Goal: Information Seeking & Learning: Learn about a topic

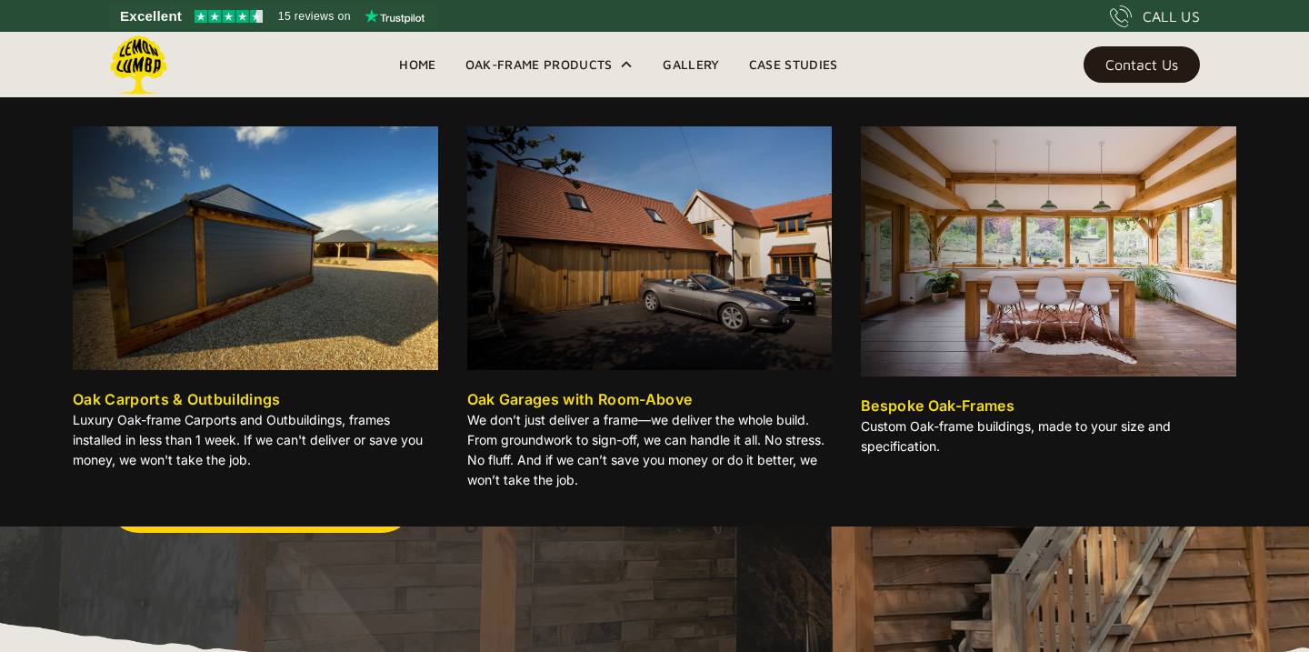
click at [592, 65] on div "Oak-Frame Products" at bounding box center [538, 65] width 147 height 22
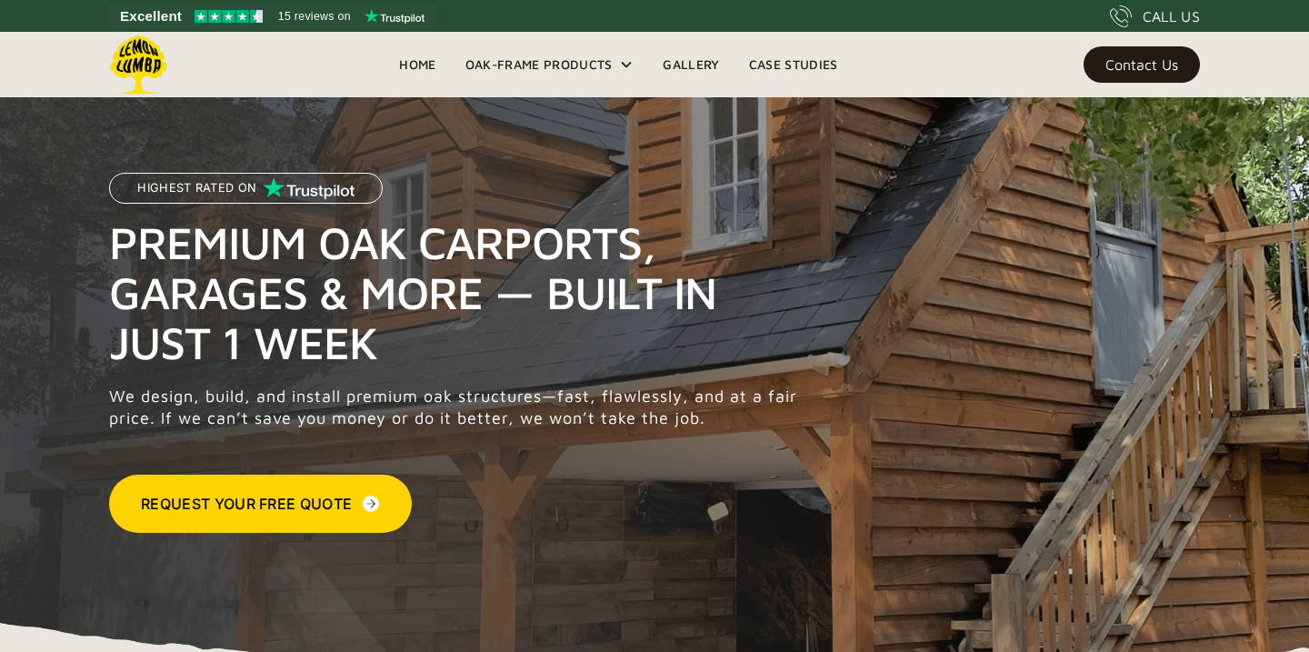
click at [592, 65] on div "Oak-Frame Products" at bounding box center [538, 65] width 147 height 22
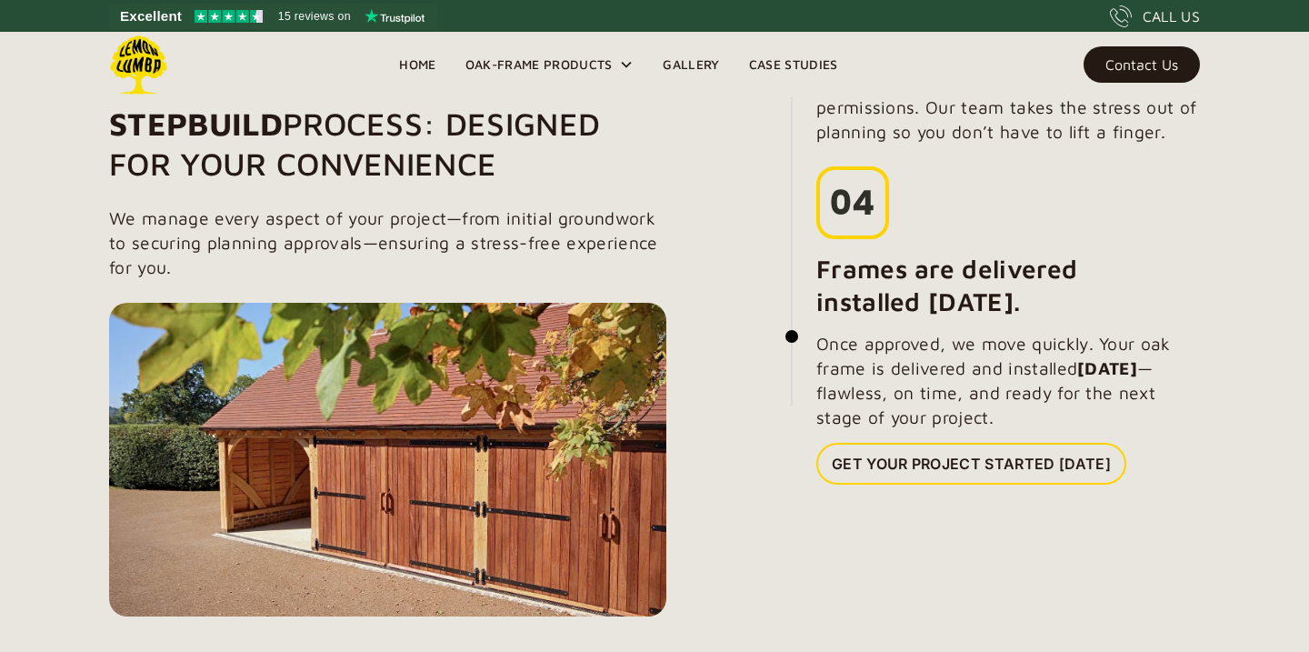
scroll to position [2095, 0]
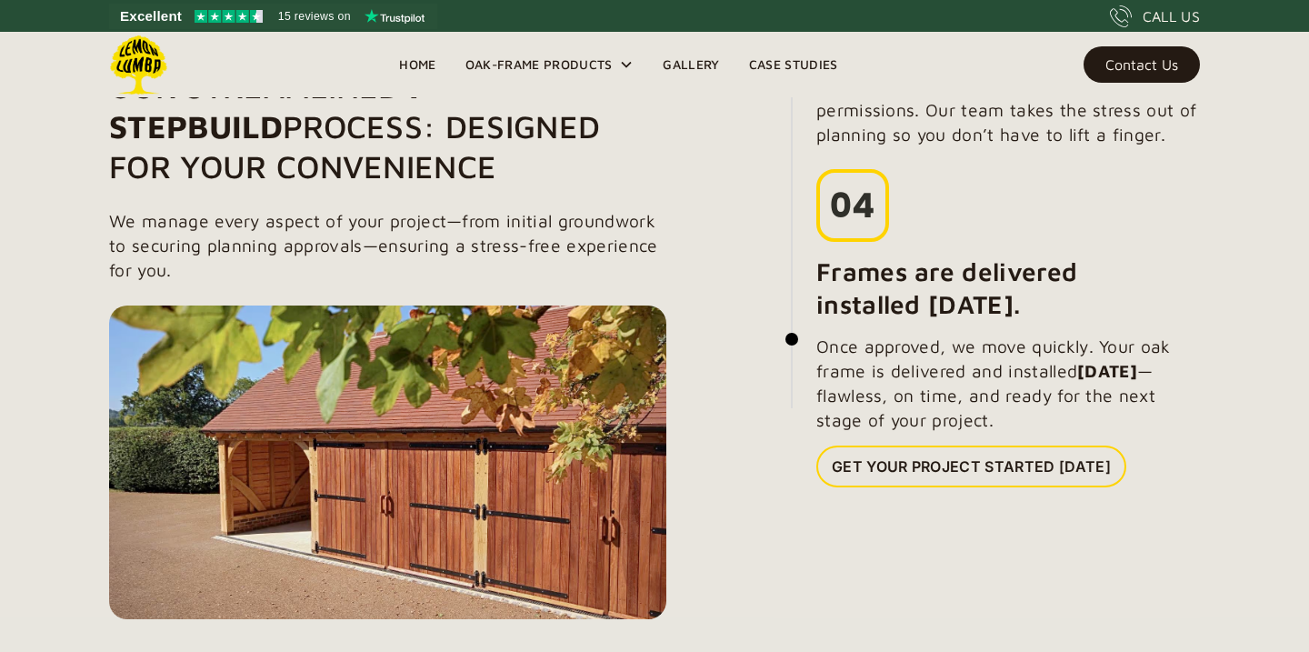
click at [801, 65] on link "Case Studies" at bounding box center [793, 64] width 118 height 27
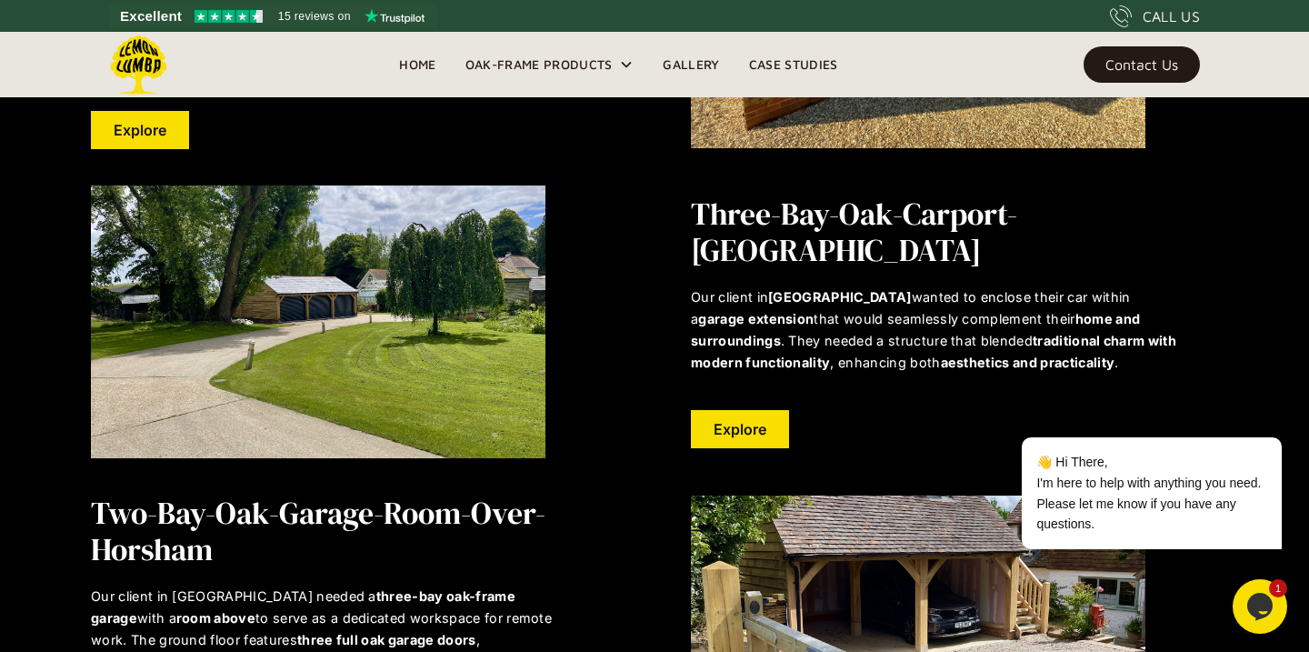
scroll to position [1967, 0]
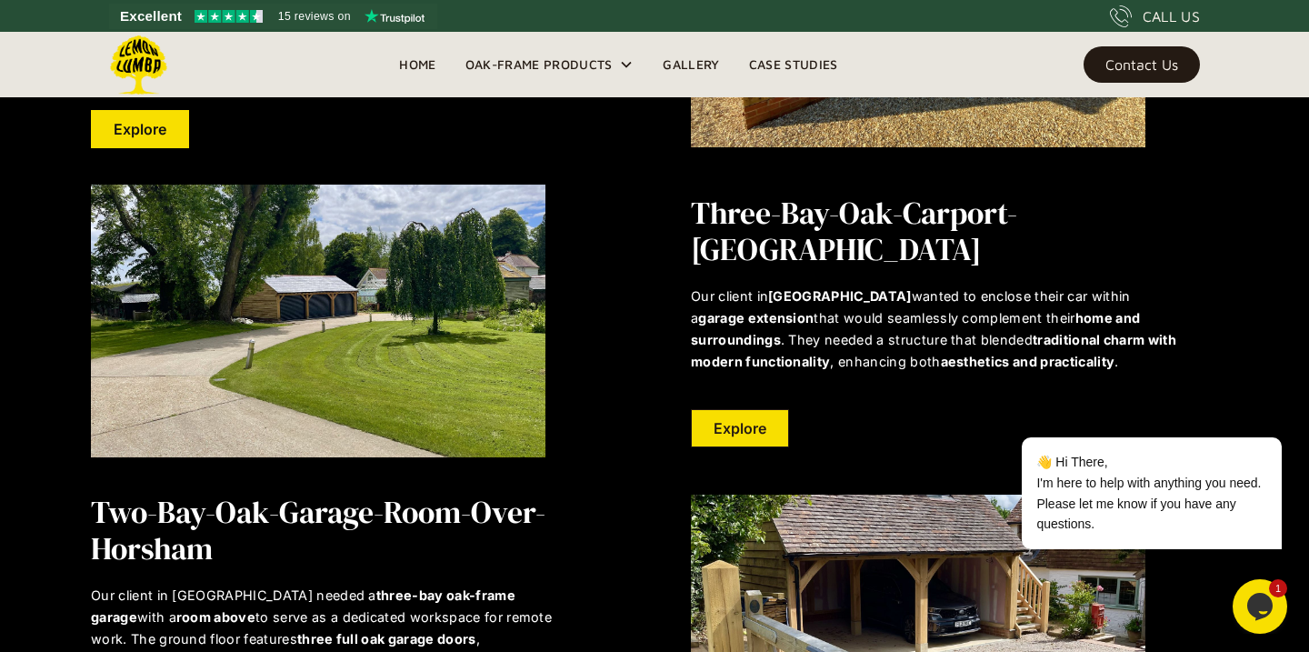
click at [774, 409] on link "Explore" at bounding box center [740, 428] width 98 height 38
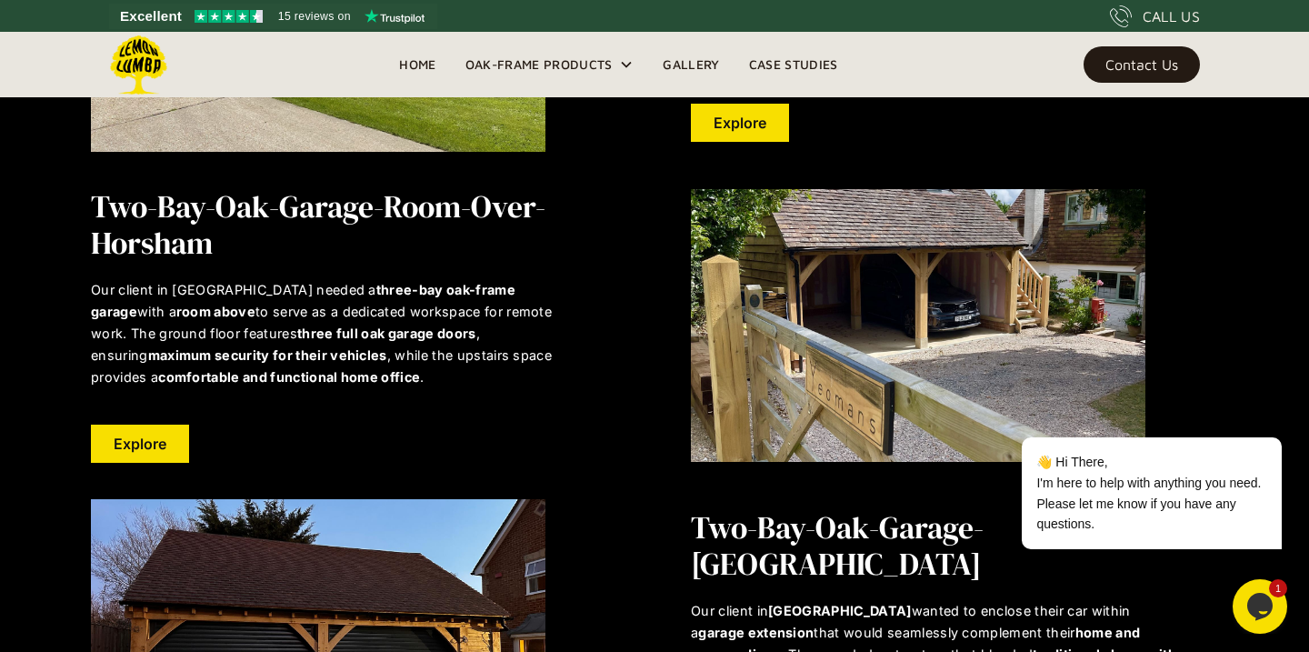
scroll to position [2271, 0]
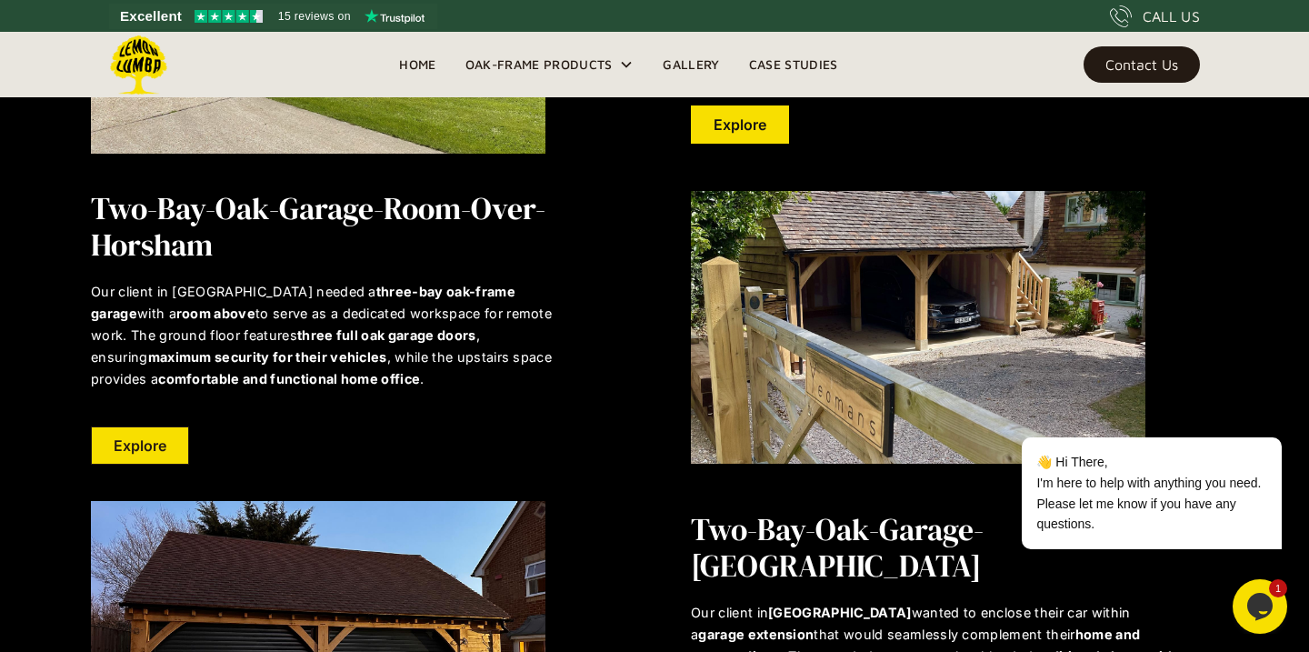
click at [164, 448] on link "Explore" at bounding box center [140, 445] width 98 height 38
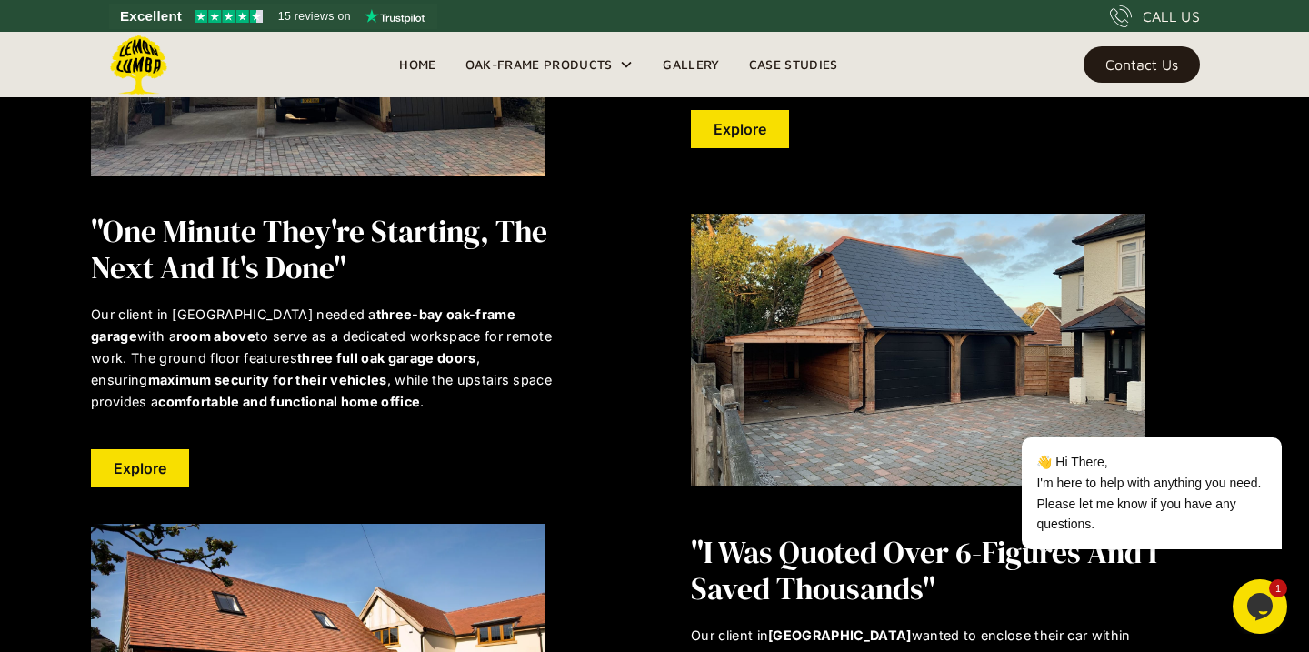
scroll to position [3523, 0]
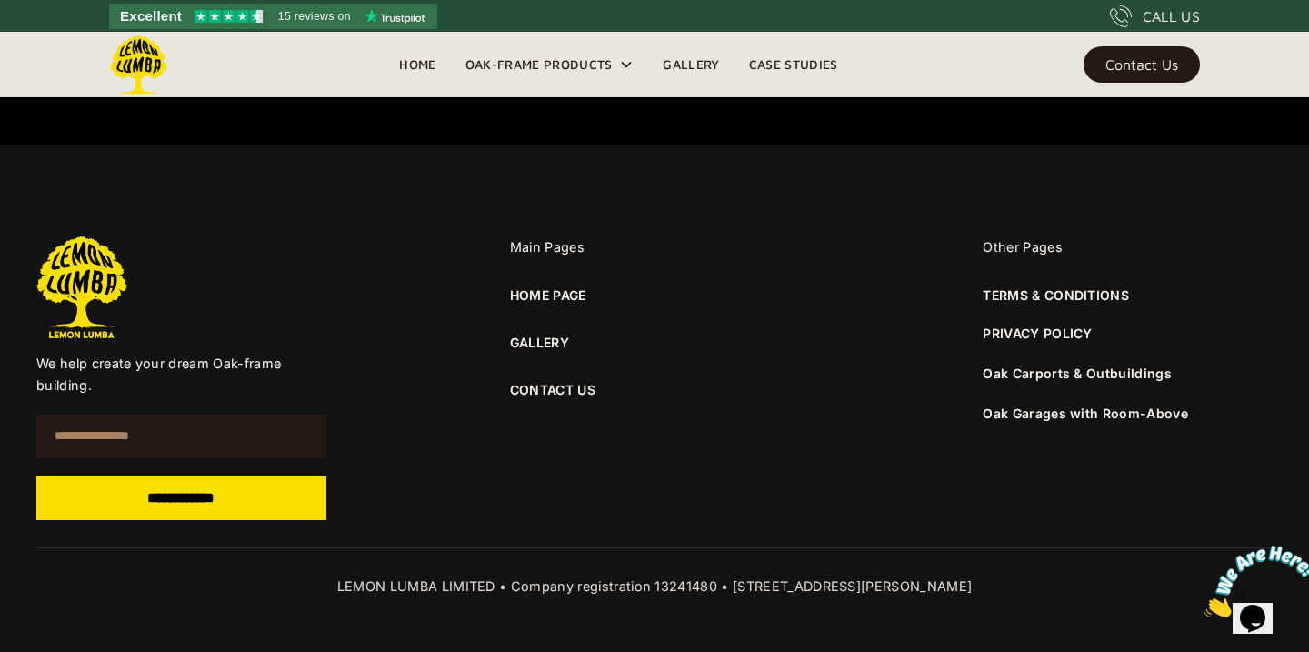
scroll to position [1662, 0]
